Goal: Information Seeking & Learning: Learn about a topic

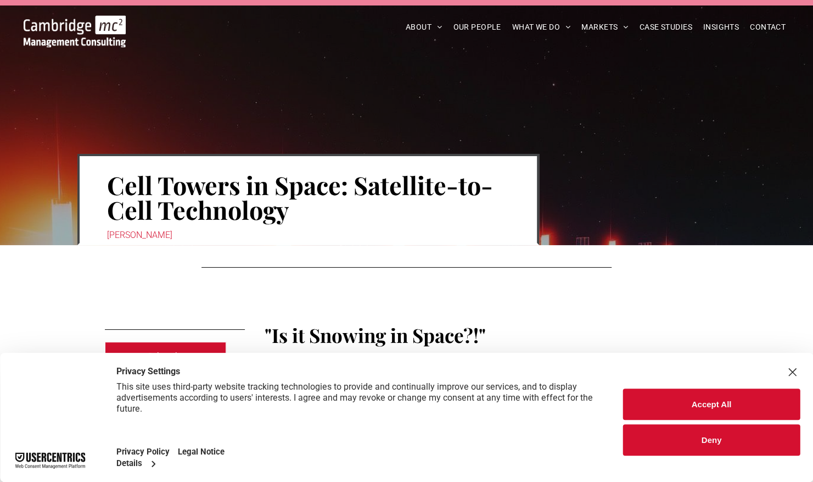
click at [712, 411] on button "Accept All" at bounding box center [711, 403] width 177 height 31
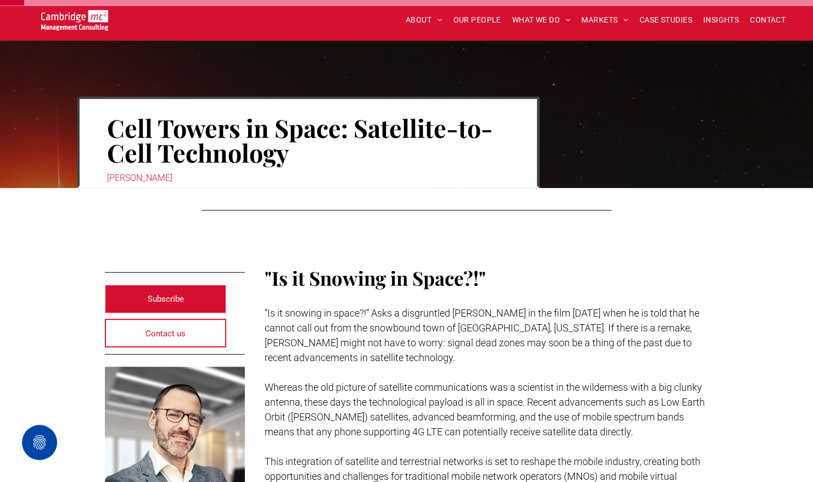
scroll to position [165, 0]
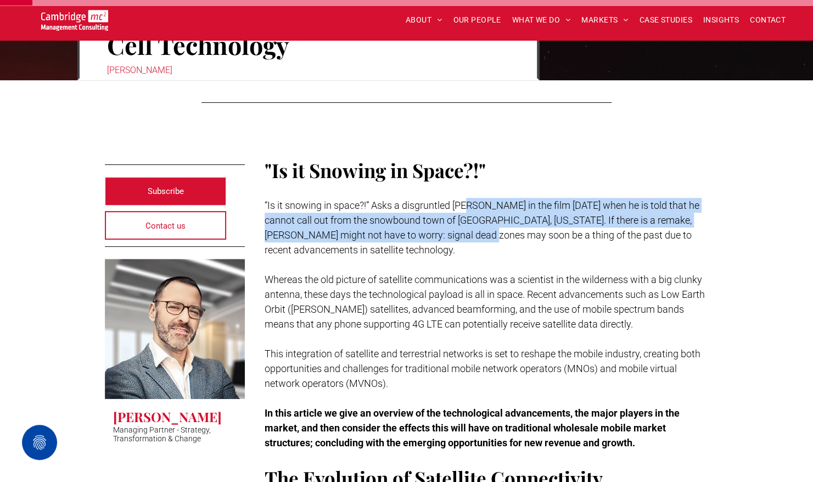
drag, startPoint x: 465, startPoint y: 206, endPoint x: 461, endPoint y: 235, distance: 28.8
click at [461, 235] on span "“Is it snowing in space?!” Asks a disgruntled [PERSON_NAME] in the film [DATE] …" at bounding box center [482, 227] width 435 height 56
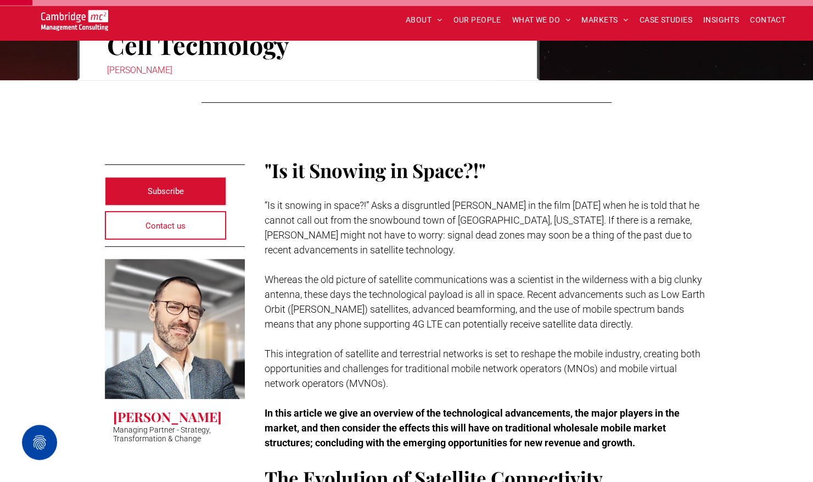
drag, startPoint x: 461, startPoint y: 235, endPoint x: 531, endPoint y: 241, distance: 70.0
click at [531, 241] on p "“Is it snowing in space?!” Asks a disgruntled [PERSON_NAME] in the film [DATE] …" at bounding box center [487, 227] width 444 height 59
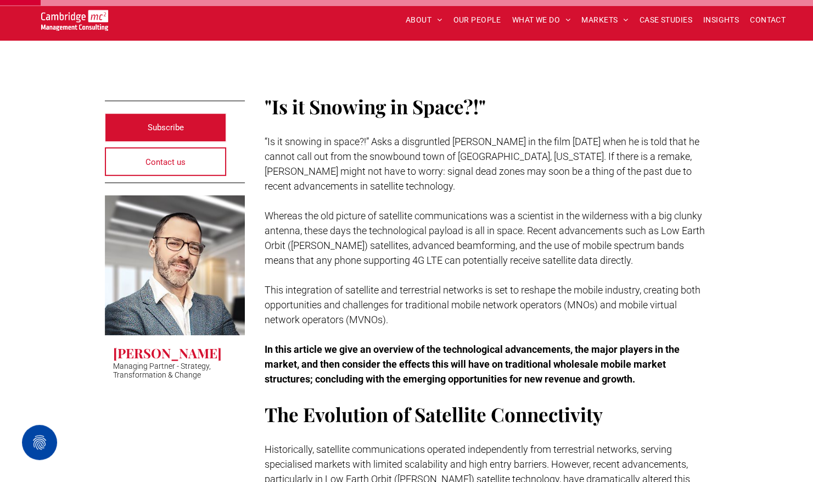
scroll to position [275, 0]
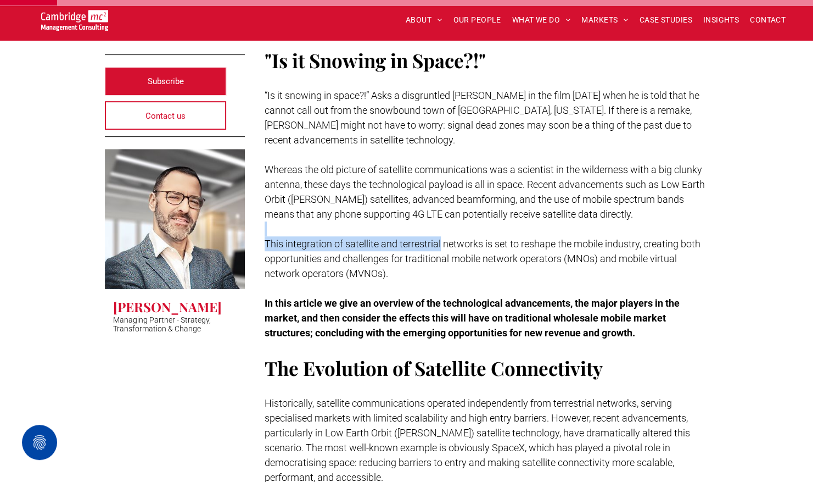
drag, startPoint x: 442, startPoint y: 238, endPoint x: 577, endPoint y: 235, distance: 135.7
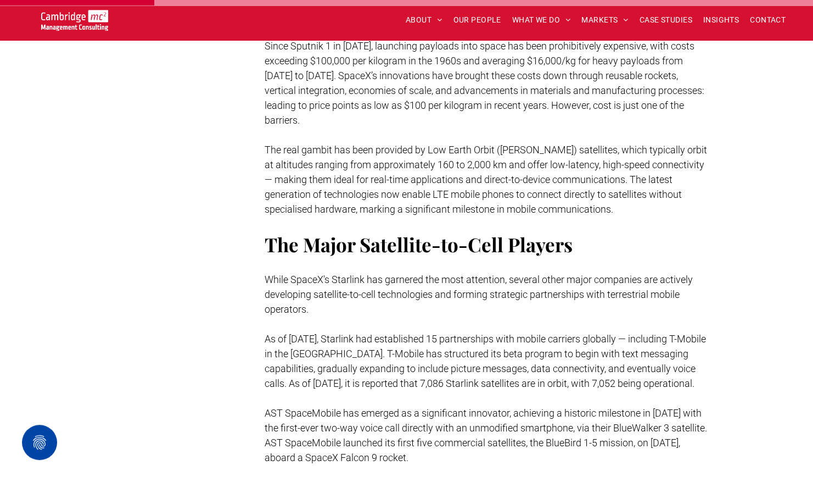
scroll to position [769, 0]
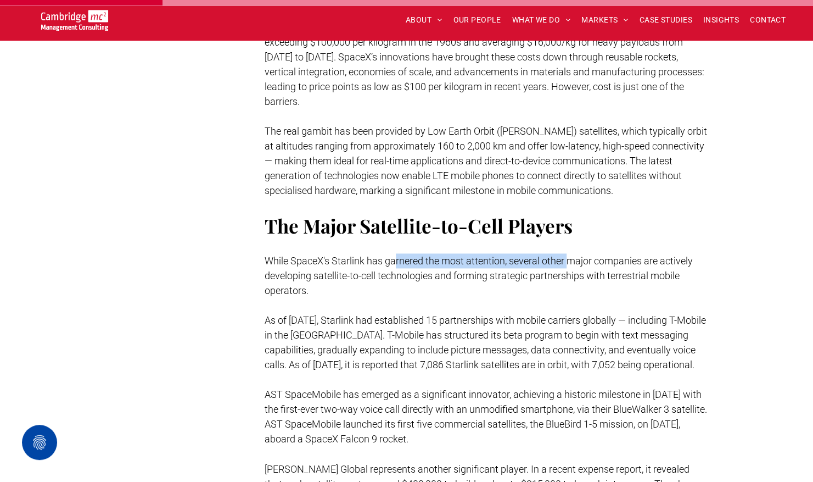
drag, startPoint x: 396, startPoint y: 231, endPoint x: 569, endPoint y: 224, distance: 173.1
click at [569, 255] on span "While SpaceX's Starlink has garnered the most attention, several other major co…" at bounding box center [479, 275] width 428 height 41
click at [291, 264] on span "While SpaceX's Starlink has garnered the most attention, several other major co…" at bounding box center [479, 275] width 428 height 41
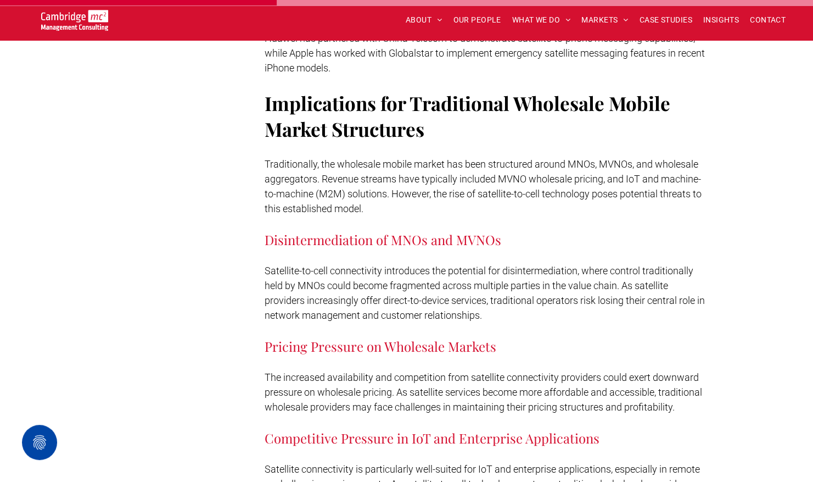
scroll to position [1318, 0]
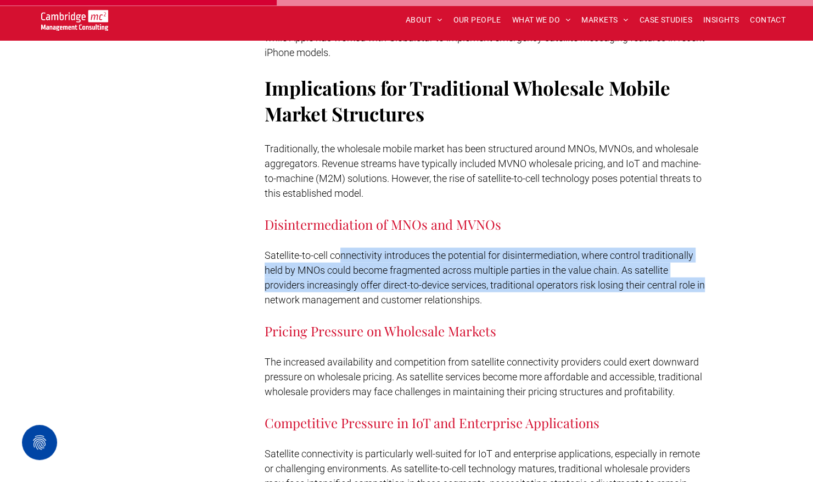
drag, startPoint x: 363, startPoint y: 221, endPoint x: 709, endPoint y: 248, distance: 346.6
click at [709, 248] on p "Satellite-to-cell connectivity introduces the potential for disintermediation, …" at bounding box center [487, 277] width 444 height 59
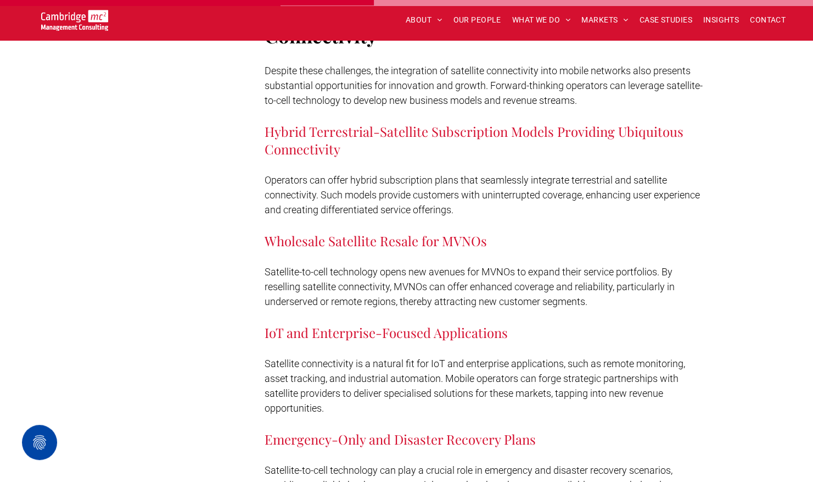
scroll to position [1867, 0]
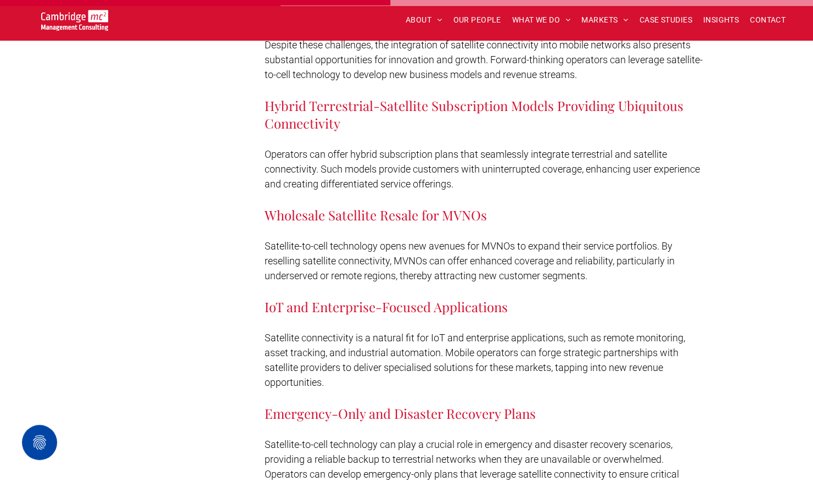
click at [551, 283] on p at bounding box center [487, 290] width 444 height 15
